Goal: Find contact information: Find contact information

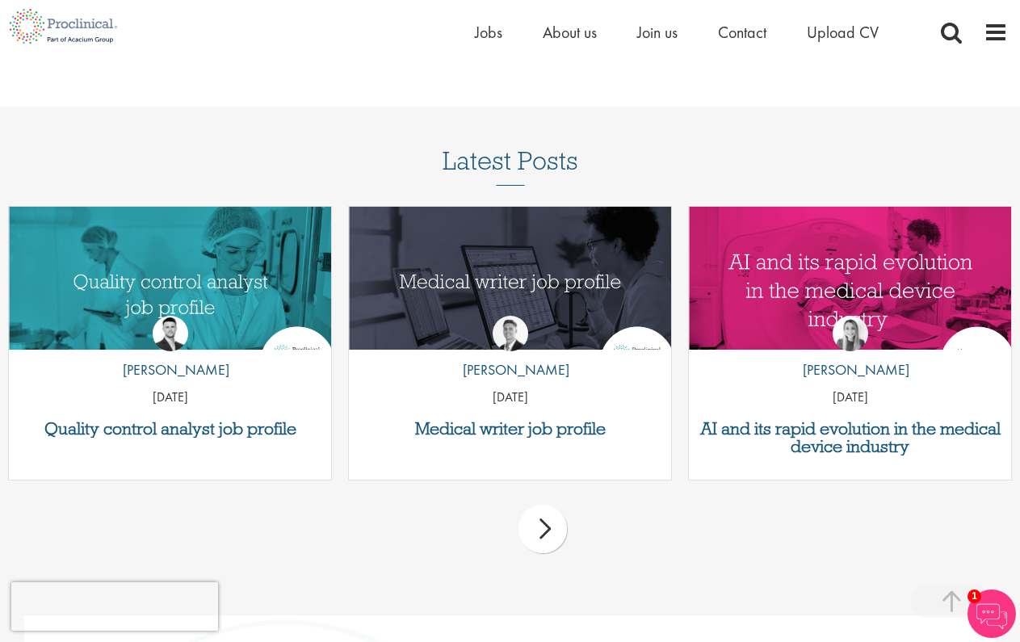
scroll to position [1943, 0]
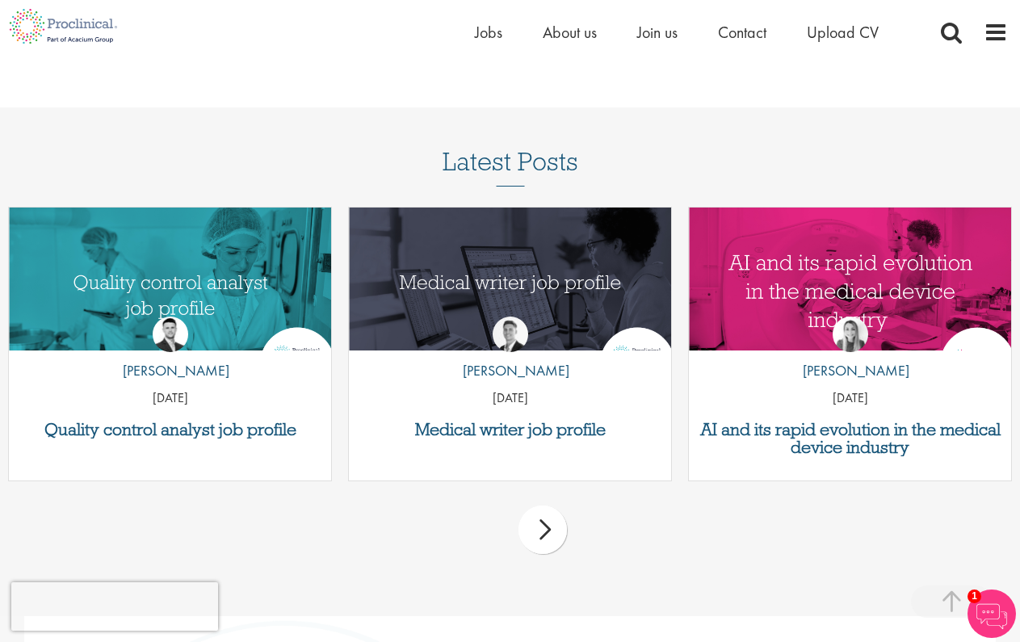
click at [550, 534] on div "next" at bounding box center [542, 529] width 48 height 48
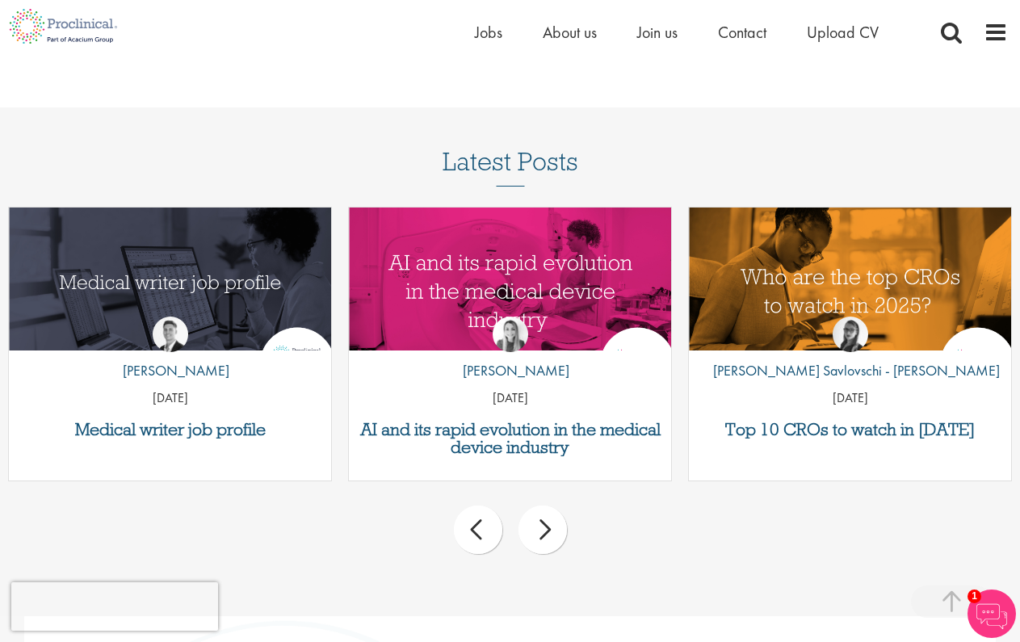
click at [550, 534] on div "next" at bounding box center [542, 529] width 48 height 48
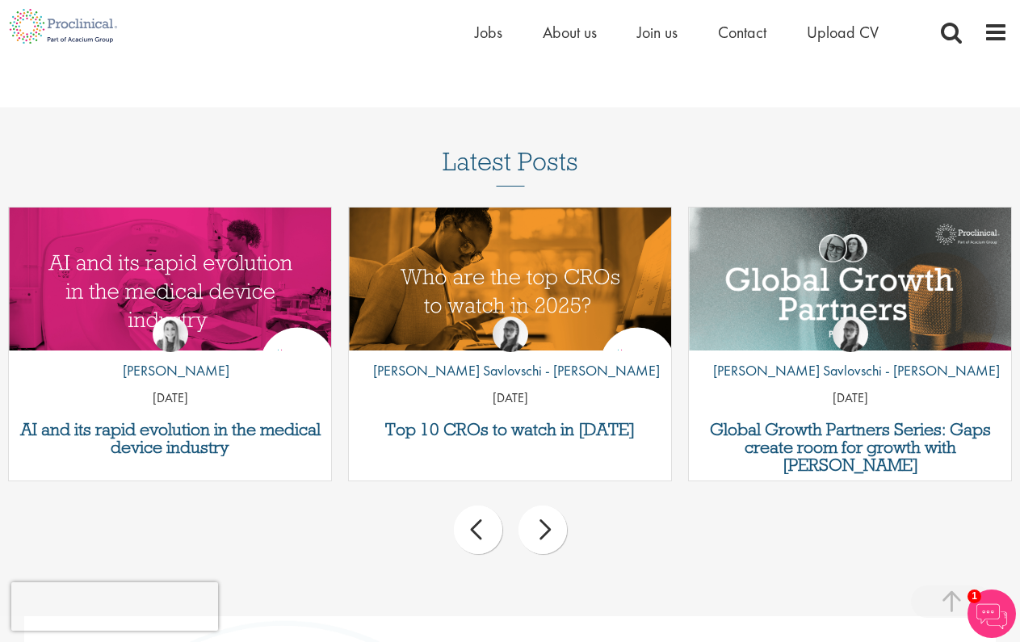
click at [550, 534] on div "next" at bounding box center [542, 529] width 48 height 48
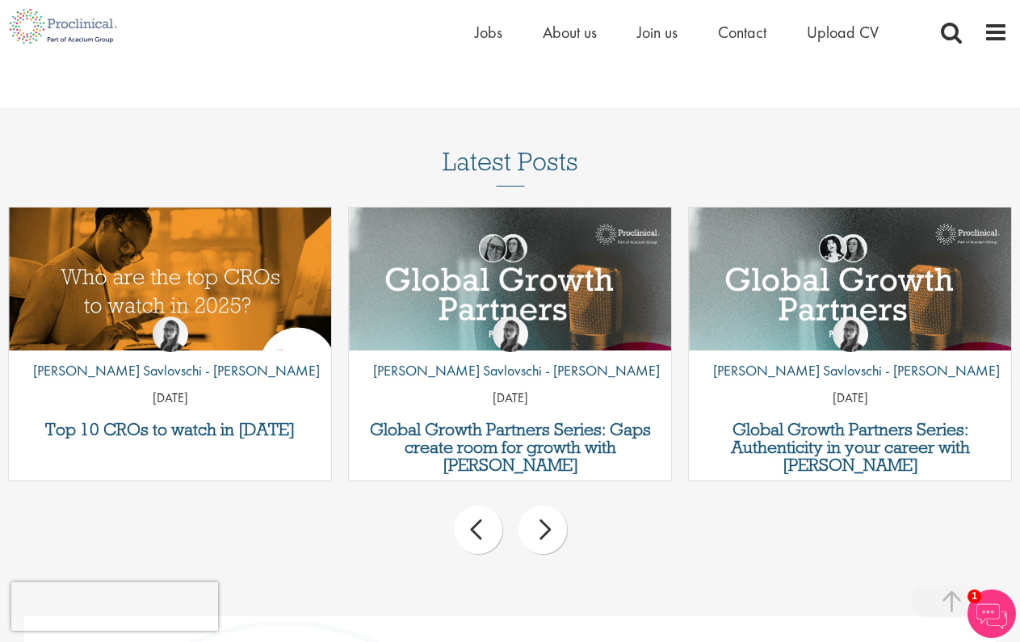
click at [550, 534] on div "next" at bounding box center [542, 529] width 48 height 48
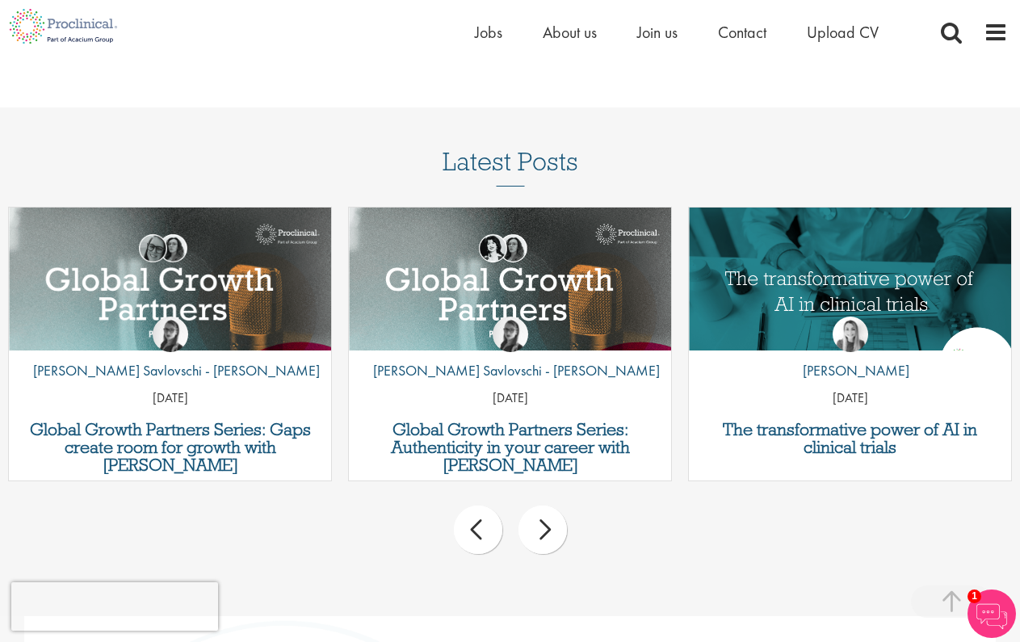
click at [550, 534] on div "next" at bounding box center [542, 529] width 48 height 48
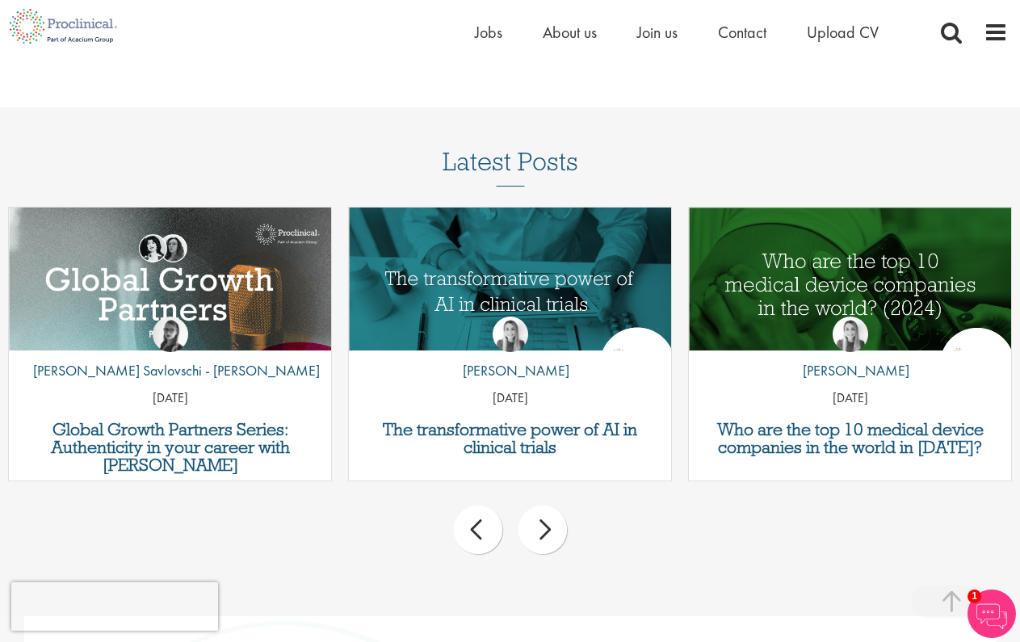
click at [550, 534] on div "next" at bounding box center [542, 529] width 48 height 48
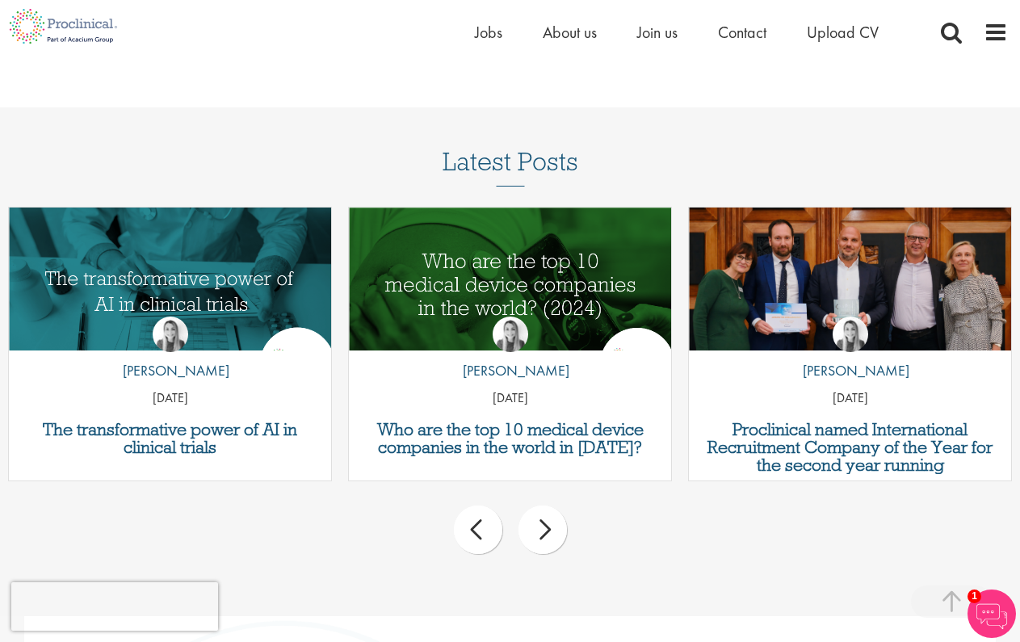
click at [550, 534] on div "next" at bounding box center [542, 529] width 48 height 48
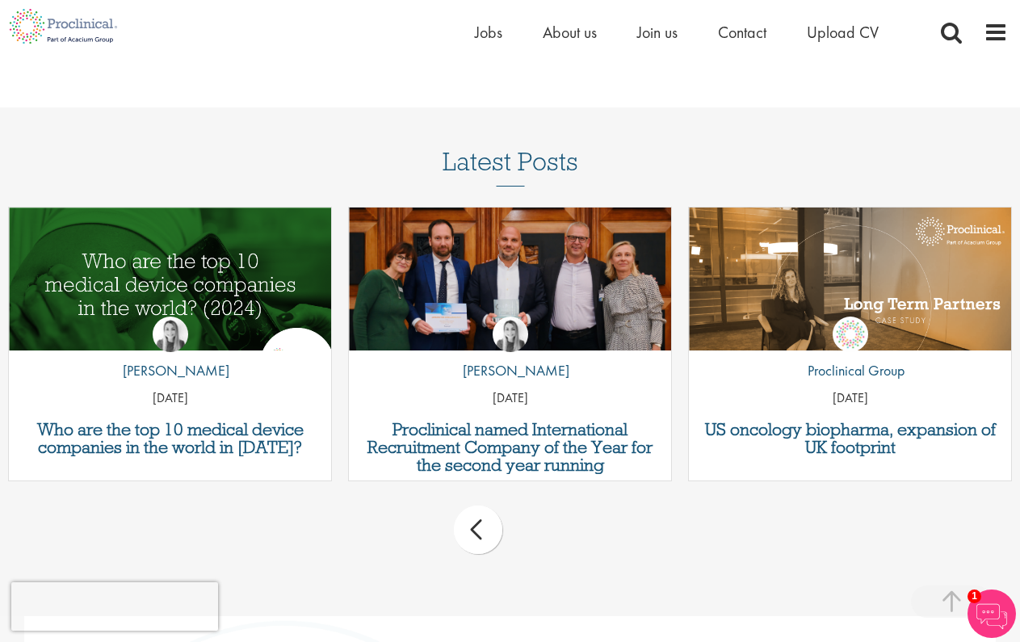
click at [550, 534] on div "prev next" at bounding box center [510, 532] width 1020 height 70
click at [758, 37] on span "Contact" at bounding box center [742, 32] width 48 height 21
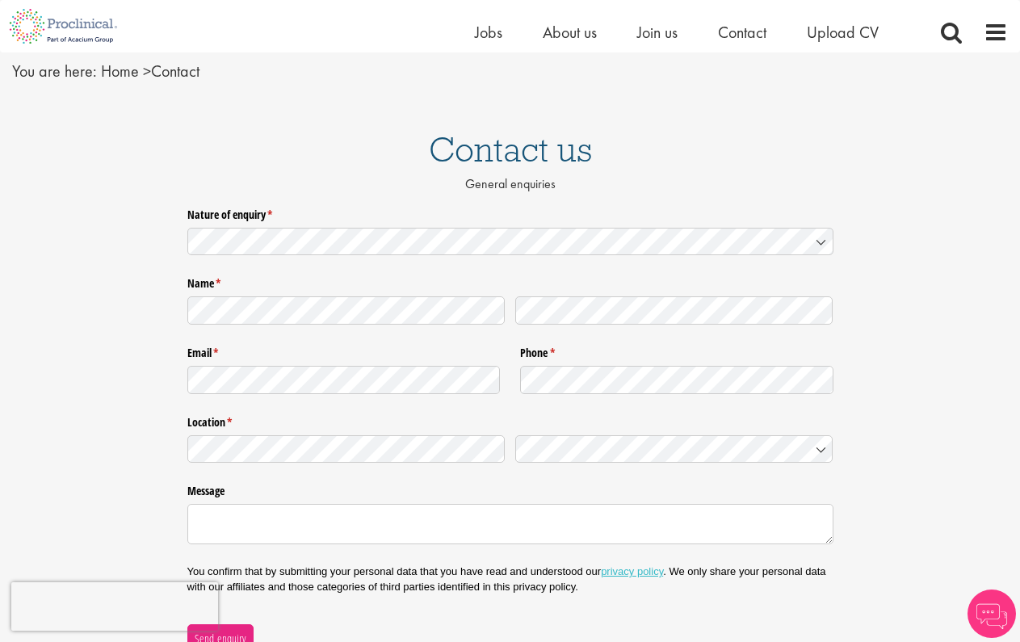
scroll to position [61, 0]
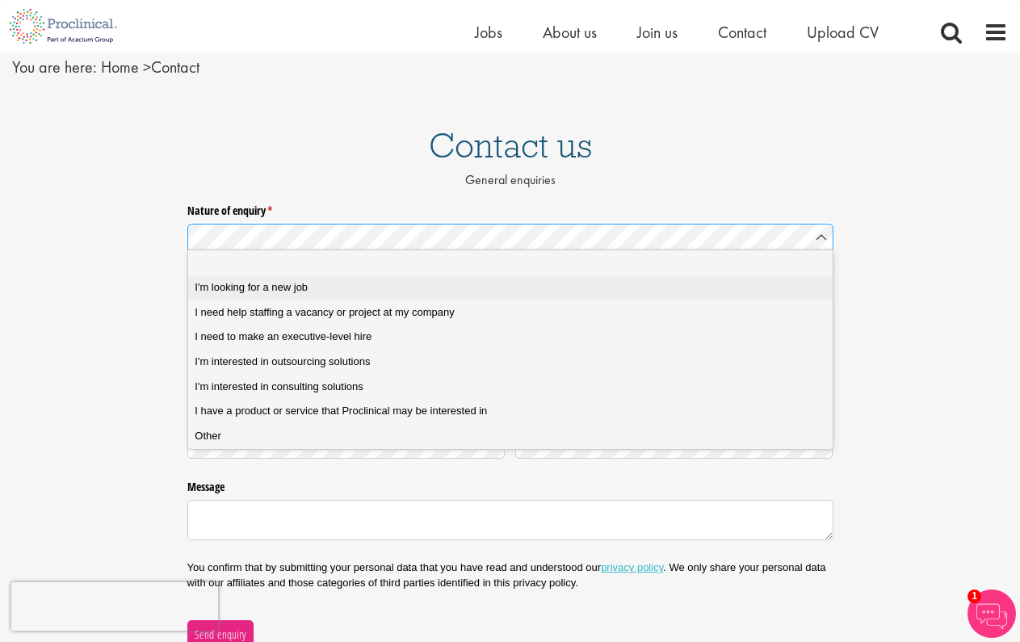
click at [435, 288] on div "I'm looking for a new job" at bounding box center [510, 287] width 631 height 15
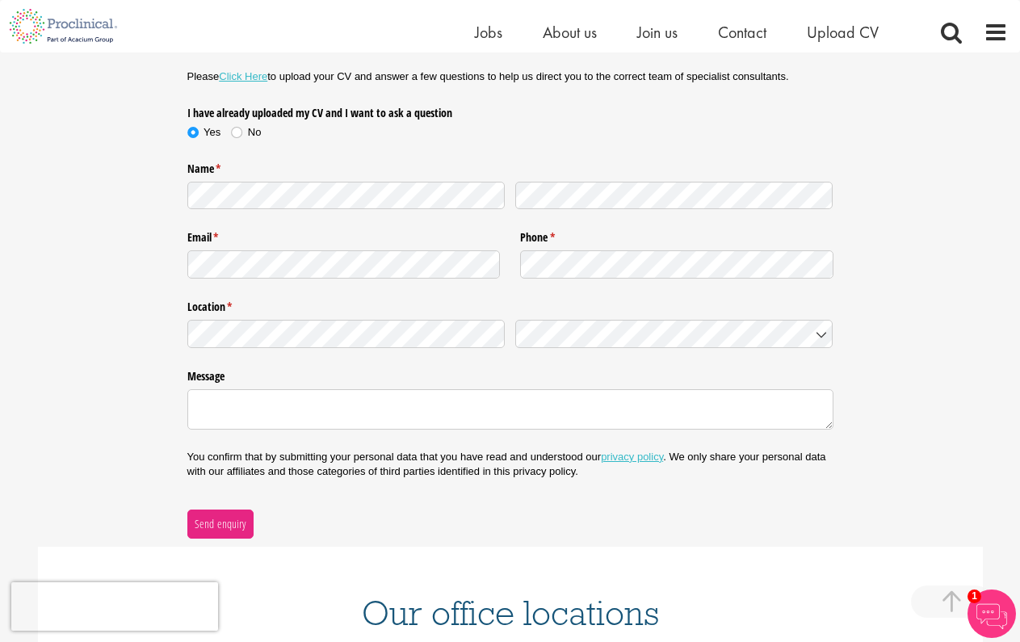
scroll to position [270, 0]
